Goal: Complete application form: Complete application form

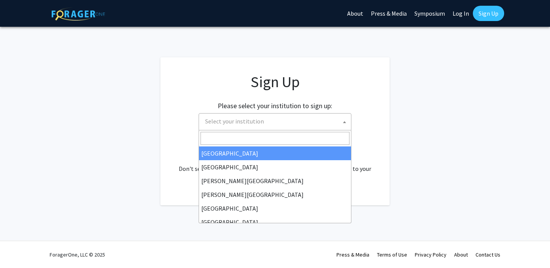
click at [316, 126] on span "Select your institution" at bounding box center [276, 121] width 149 height 16
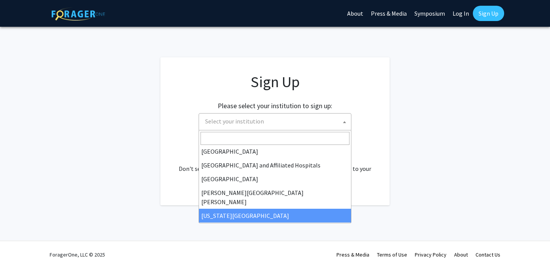
scroll to position [113, 0]
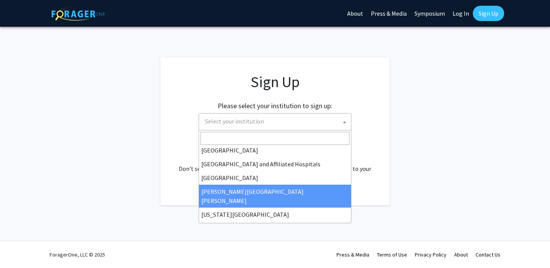
select select "1"
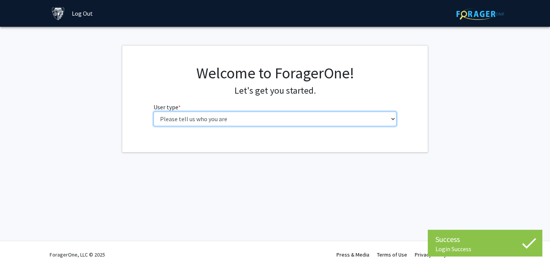
click at [319, 114] on select "Please tell us who you are Undergraduate Student Master's Student Doctoral Cand…" at bounding box center [275, 119] width 243 height 15
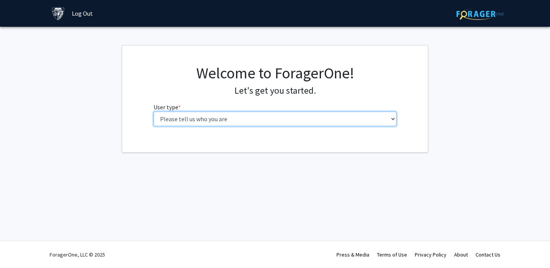
click at [330, 121] on select "Please tell us who you are Undergraduate Student Master's Student Doctoral Cand…" at bounding box center [275, 119] width 243 height 15
select select "1: undergrad"
click at [154, 112] on select "Please tell us who you are Undergraduate Student Master's Student Doctoral Cand…" at bounding box center [275, 119] width 243 height 15
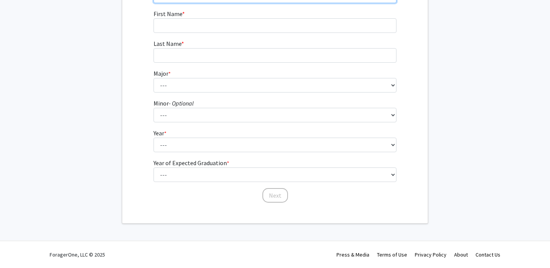
scroll to position [27, 0]
